Goal: Find specific page/section

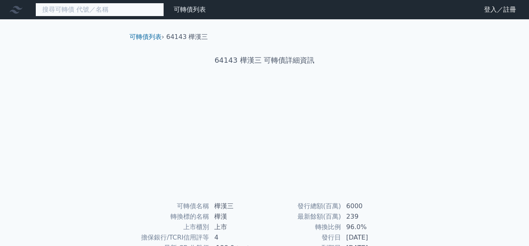
click at [79, 3] on input at bounding box center [99, 10] width 129 height 14
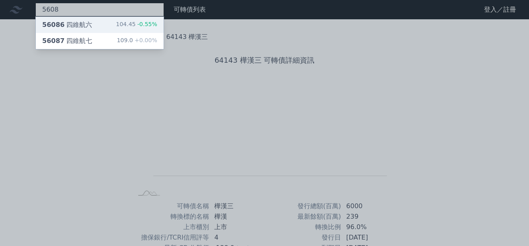
type input "5608"
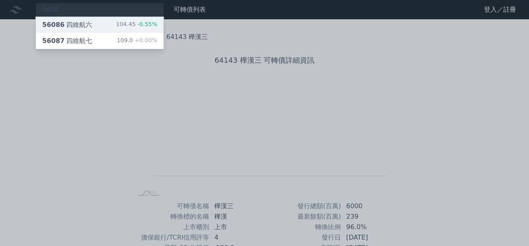
click at [80, 25] on div "56086 四維航六" at bounding box center [67, 25] width 50 height 10
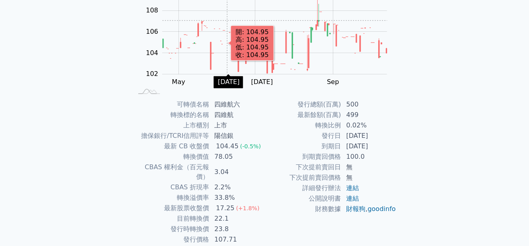
scroll to position [126, 0]
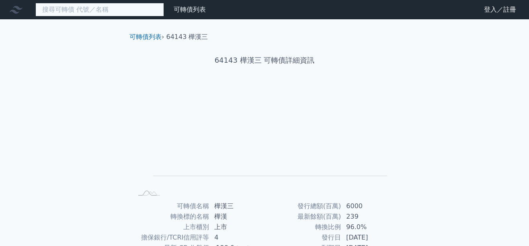
click at [120, 7] on input at bounding box center [99, 10] width 129 height 14
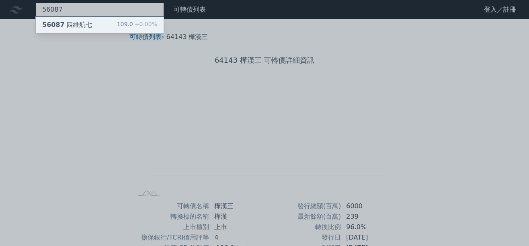
type input "56087"
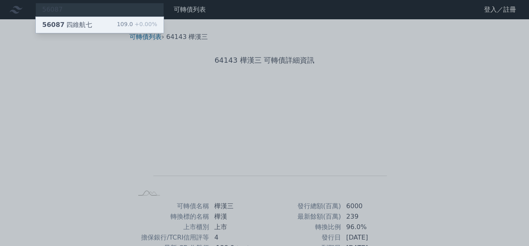
click at [104, 20] on div "56087 四維航七 109.0 +0.00%" at bounding box center [100, 25] width 128 height 16
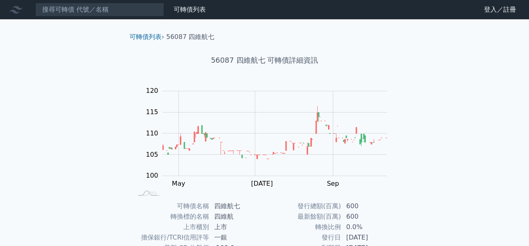
scroll to position [126, 0]
